Goal: Entertainment & Leisure: Consume media (video, audio)

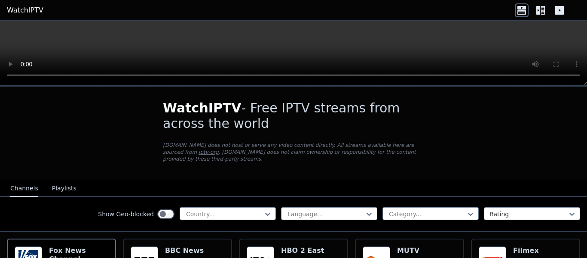
click at [153, 43] on video at bounding box center [293, 53] width 587 height 64
click at [28, 7] on link "WatchIPTV" at bounding box center [25, 10] width 37 height 10
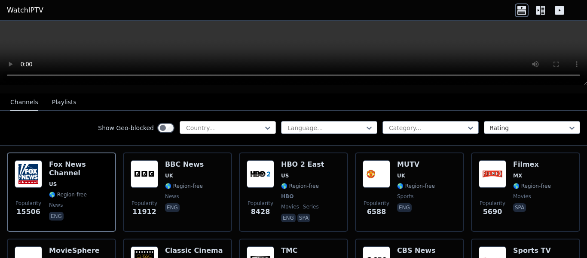
click at [245, 125] on div "Country..." at bounding box center [228, 127] width 96 height 13
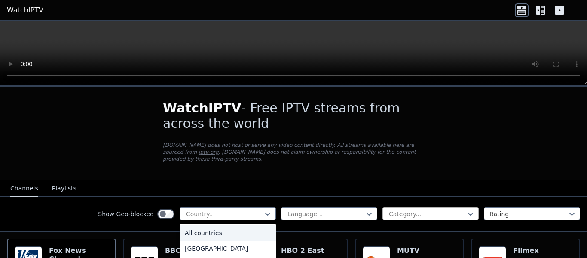
scroll to position [43, 0]
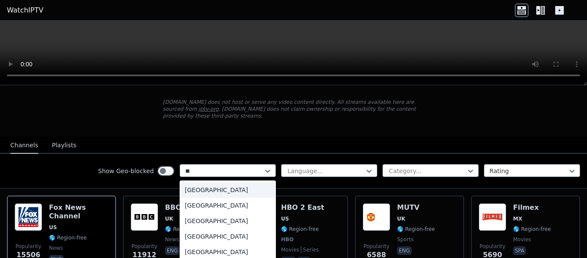
type input "***"
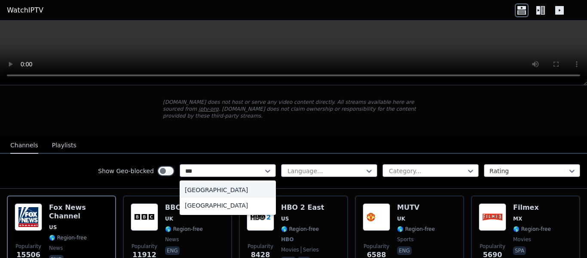
click at [232, 182] on div "[GEOGRAPHIC_DATA]" at bounding box center [228, 189] width 96 height 15
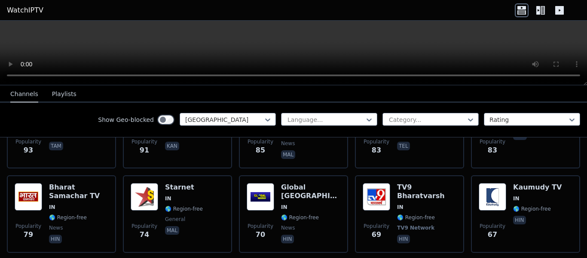
scroll to position [791, 0]
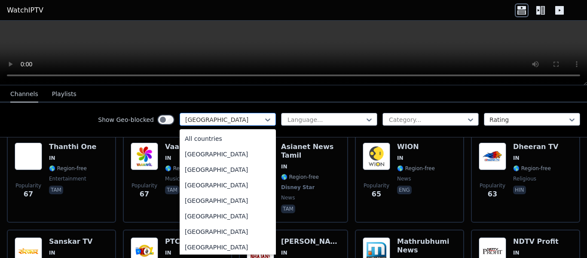
click at [212, 121] on div at bounding box center [224, 119] width 78 height 9
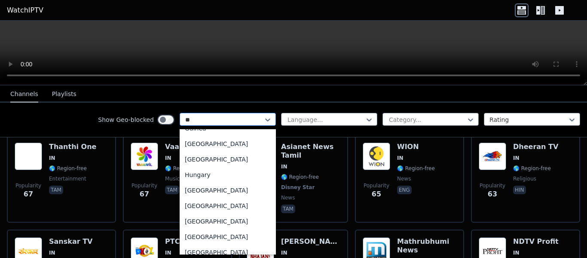
scroll to position [0, 0]
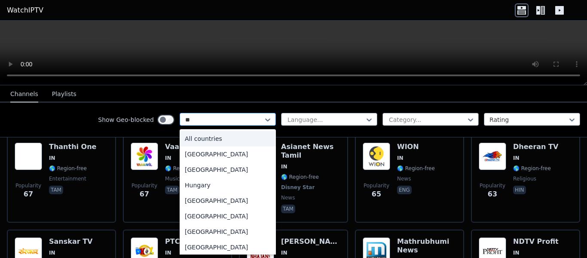
type input "***"
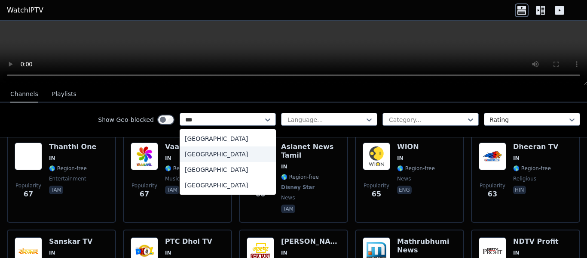
click at [218, 154] on div "[GEOGRAPHIC_DATA]" at bounding box center [228, 153] width 96 height 15
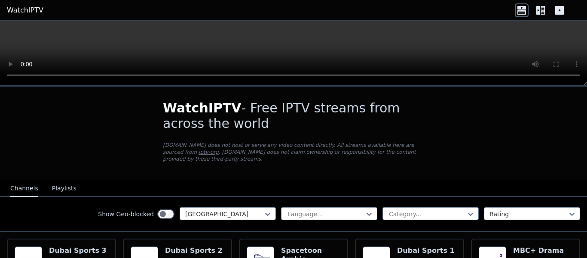
click at [34, 12] on link "WatchIPTV" at bounding box center [25, 10] width 37 height 10
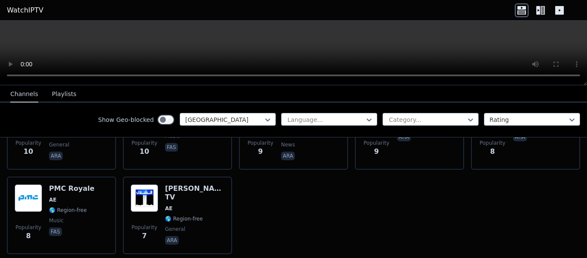
scroll to position [1014, 0]
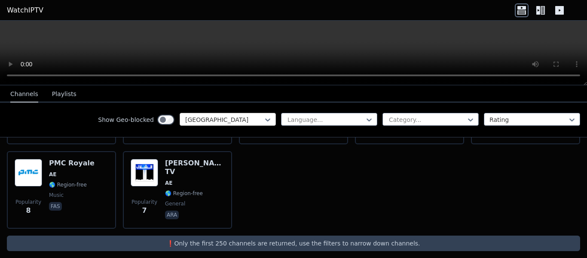
click at [229, 116] on div at bounding box center [224, 119] width 78 height 9
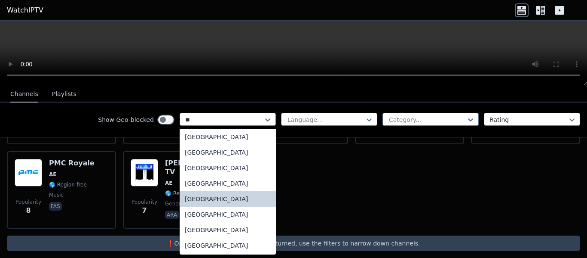
scroll to position [33, 0]
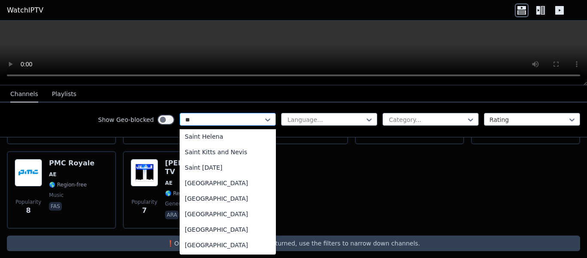
type input "***"
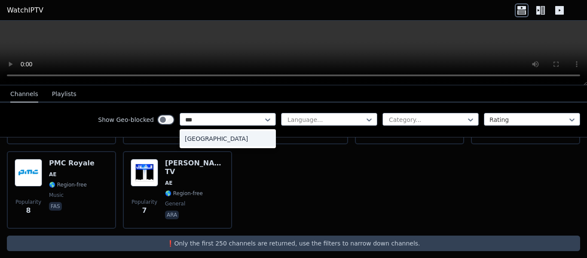
click at [224, 132] on div "[GEOGRAPHIC_DATA]" at bounding box center [228, 138] width 96 height 15
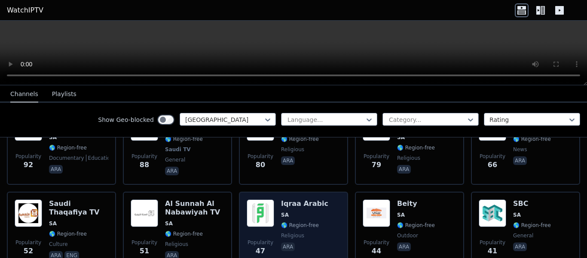
scroll to position [208, 0]
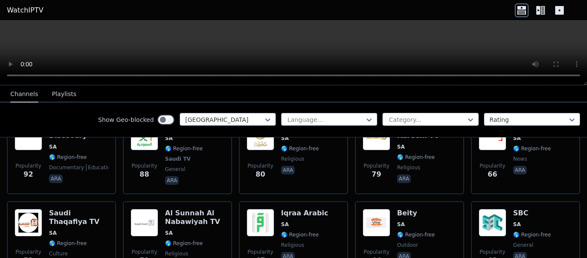
click at [420, 122] on div at bounding box center [427, 119] width 78 height 9
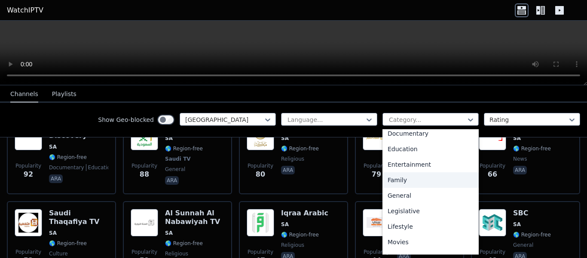
scroll to position [172, 0]
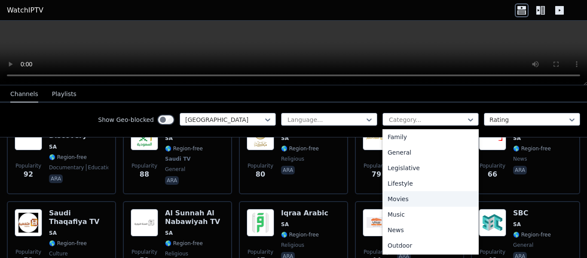
click at [409, 196] on div "Movies" at bounding box center [431, 198] width 96 height 15
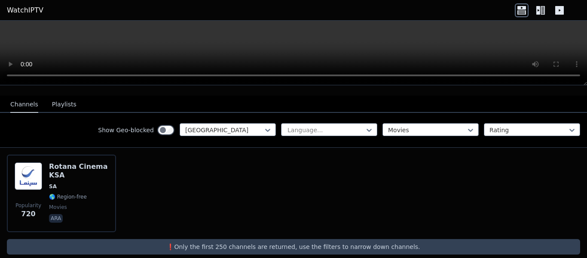
scroll to position [87, 0]
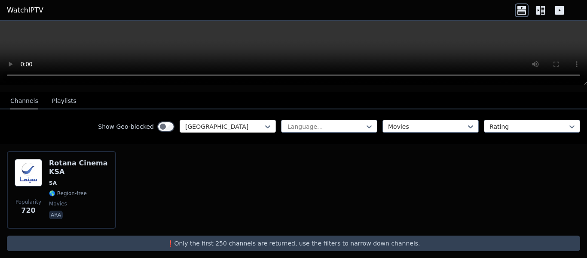
click at [193, 122] on div at bounding box center [224, 126] width 78 height 9
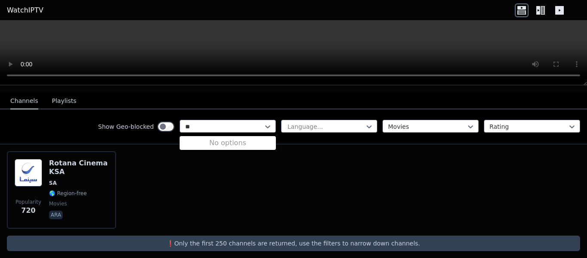
scroll to position [0, 0]
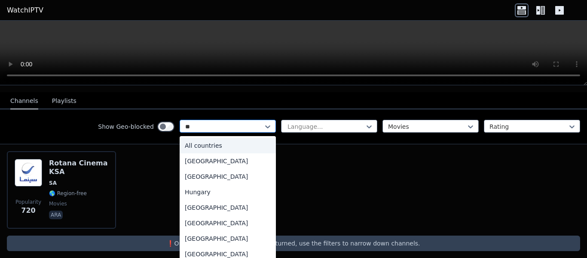
type input "***"
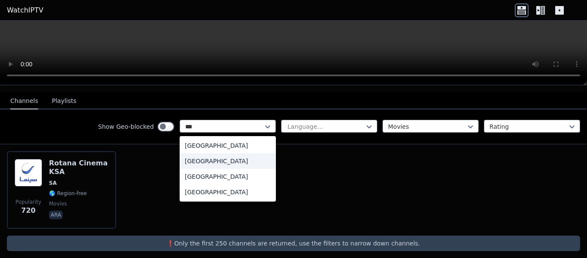
click at [217, 155] on div "[GEOGRAPHIC_DATA]" at bounding box center [228, 160] width 96 height 15
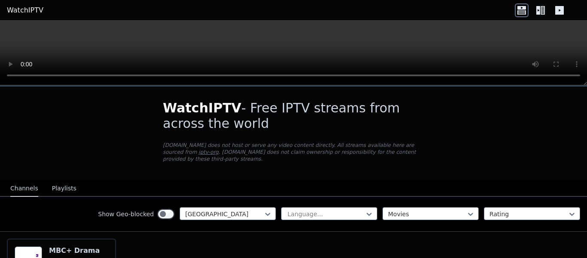
scroll to position [87, 0]
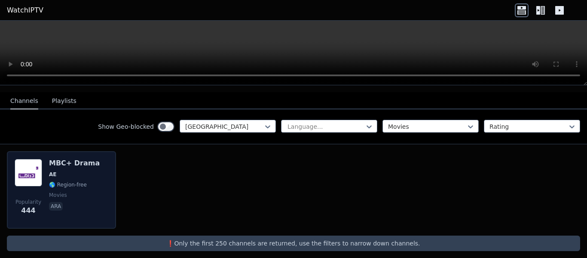
click at [42, 162] on img at bounding box center [29, 173] width 28 height 28
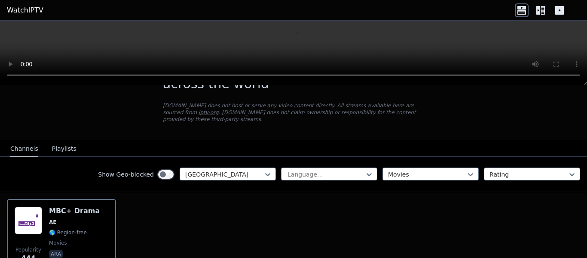
scroll to position [0, 0]
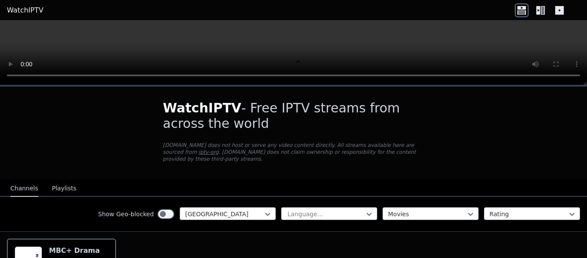
click at [558, 6] on icon at bounding box center [559, 10] width 9 height 9
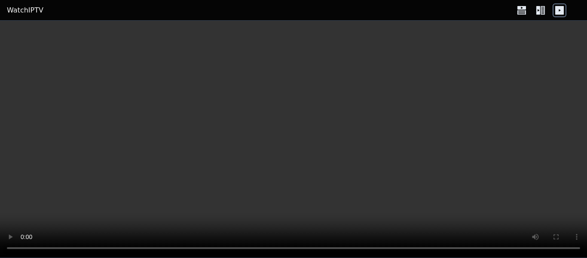
click at [545, 10] on icon at bounding box center [543, 10] width 4 height 9
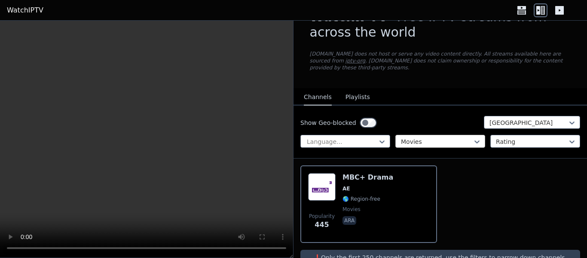
scroll to position [41, 0]
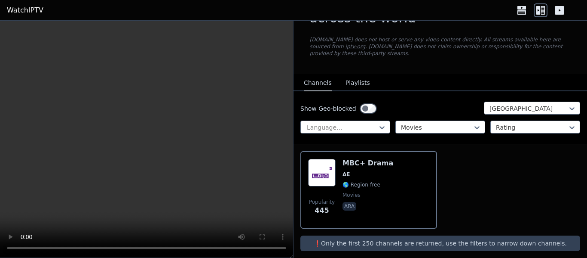
click at [23, 9] on link "WatchIPTV" at bounding box center [25, 10] width 37 height 10
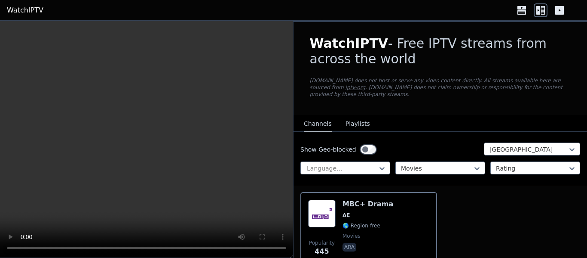
click at [23, 9] on link "WatchIPTV" at bounding box center [25, 10] width 37 height 10
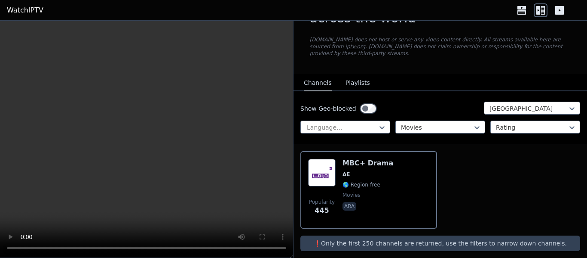
click at [29, 16] on header "WatchIPTV" at bounding box center [293, 10] width 587 height 21
click at [29, 8] on link "WatchIPTV" at bounding box center [25, 10] width 37 height 10
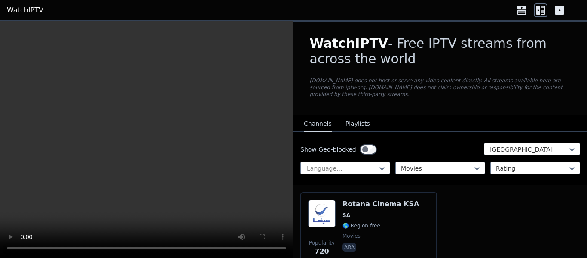
click at [510, 4] on header "WatchIPTV" at bounding box center [293, 10] width 587 height 21
click at [530, 12] on div at bounding box center [541, 10] width 52 height 14
click at [518, 13] on icon at bounding box center [522, 12] width 9 height 4
